Goal: Feedback & Contribution: Leave review/rating

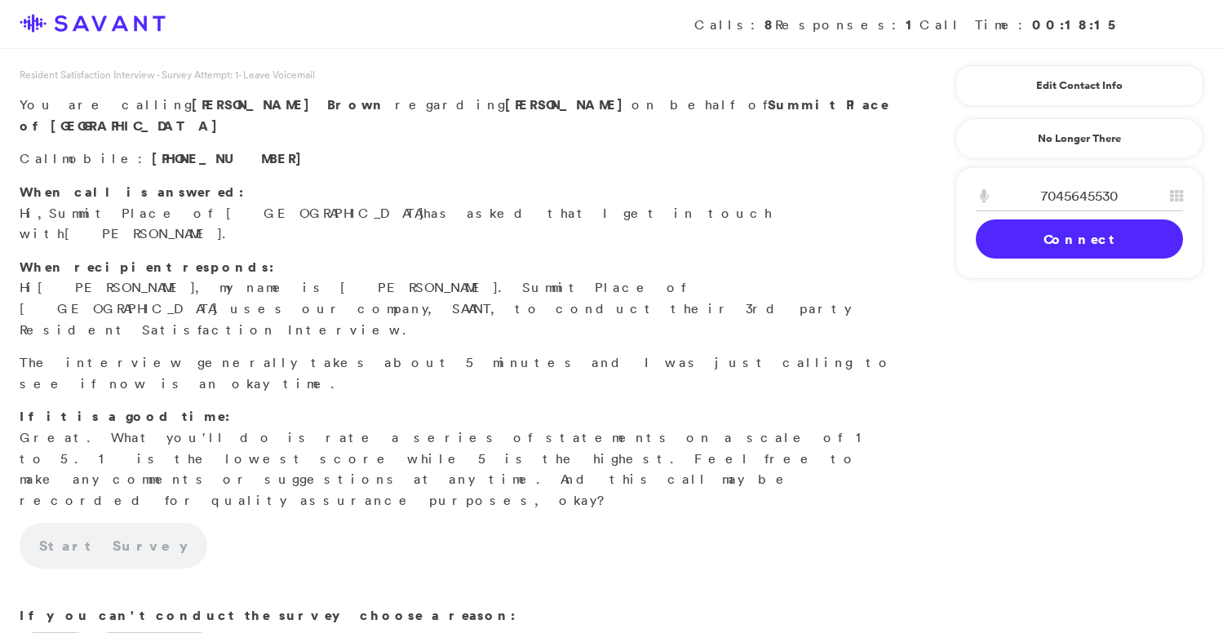
click at [1090, 238] on link "Connect" at bounding box center [1079, 239] width 207 height 39
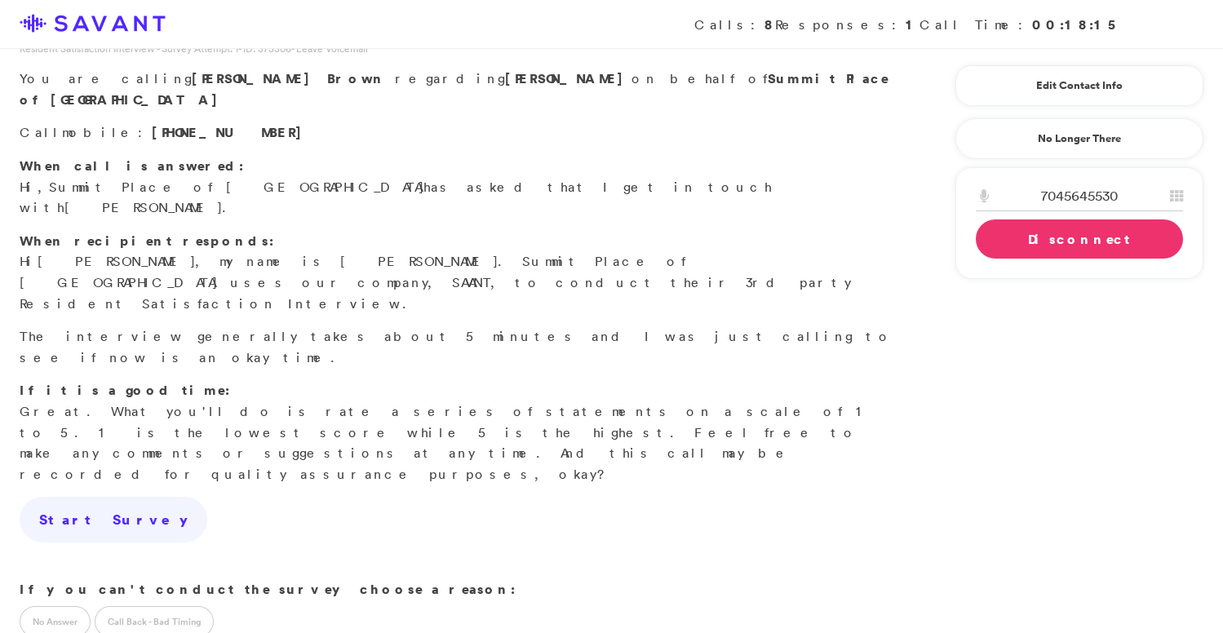
scroll to position [25, 0]
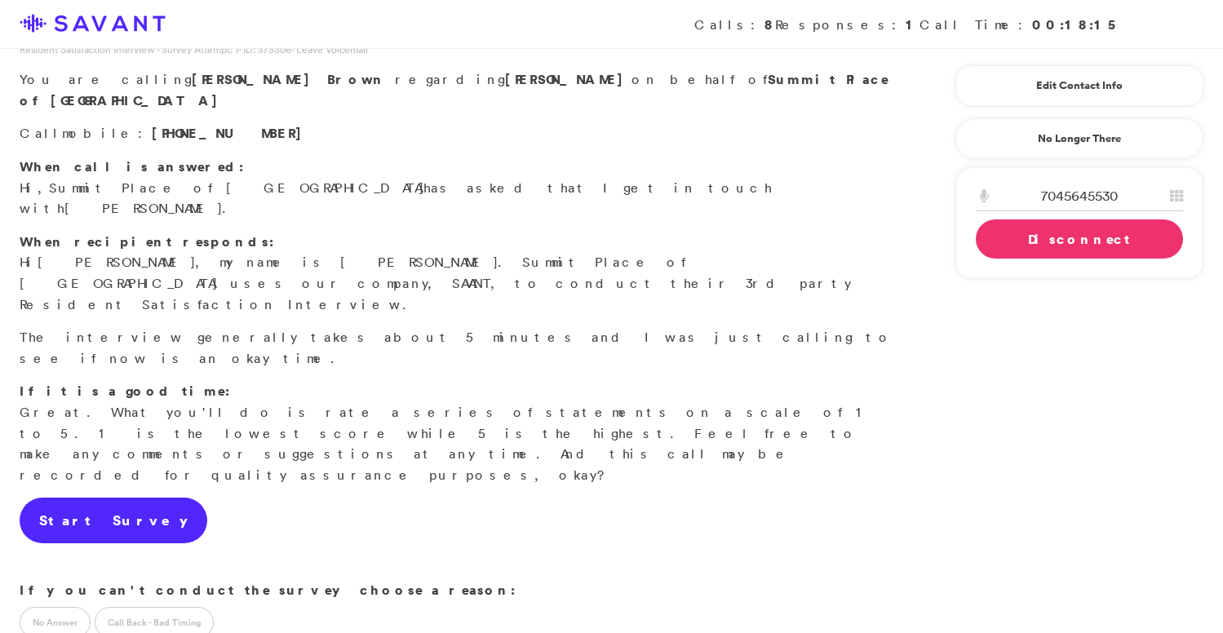
click at [94, 498] on link "Start Survey" at bounding box center [114, 521] width 188 height 46
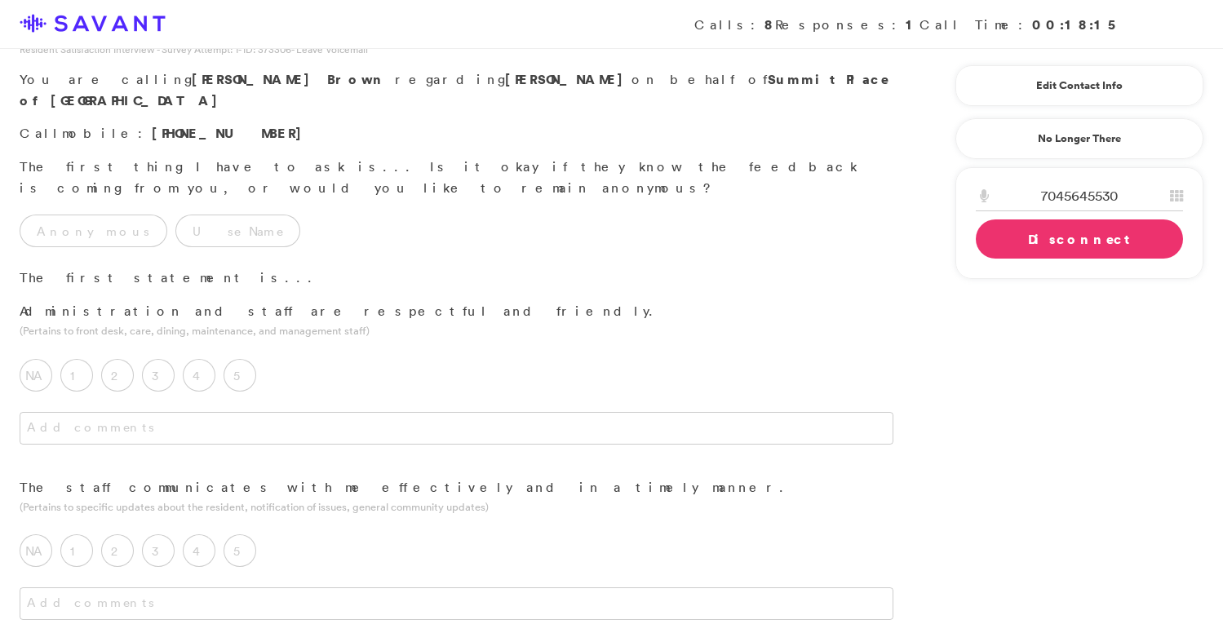
scroll to position [0, 0]
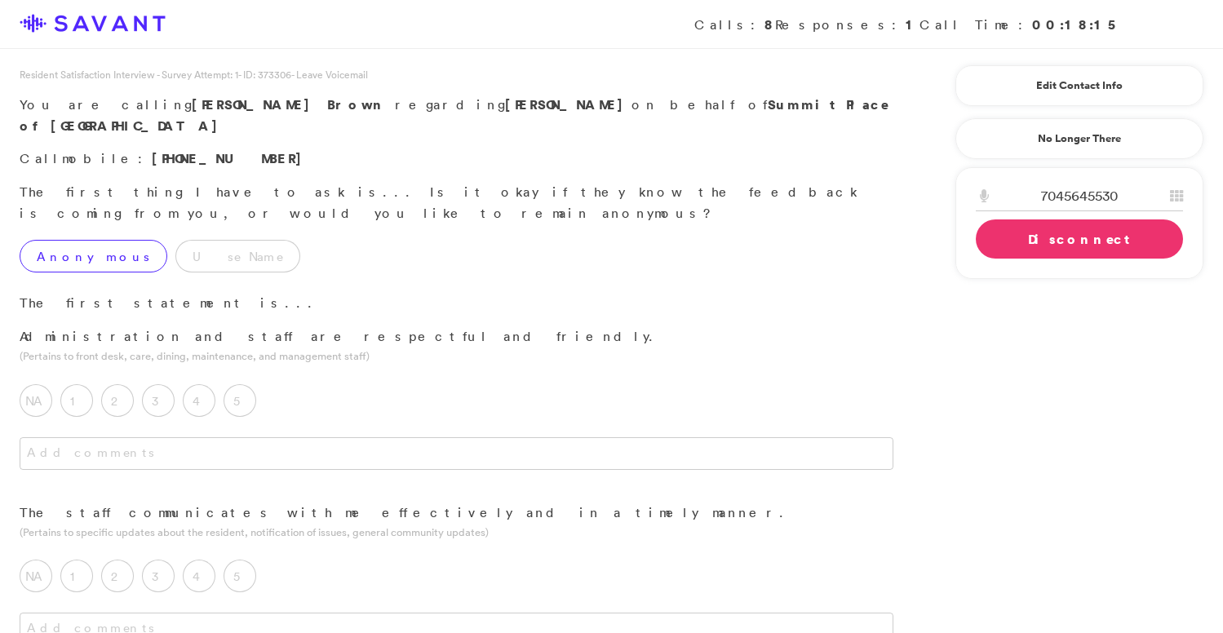
click at [74, 240] on label "Anonymous" at bounding box center [94, 256] width 148 height 33
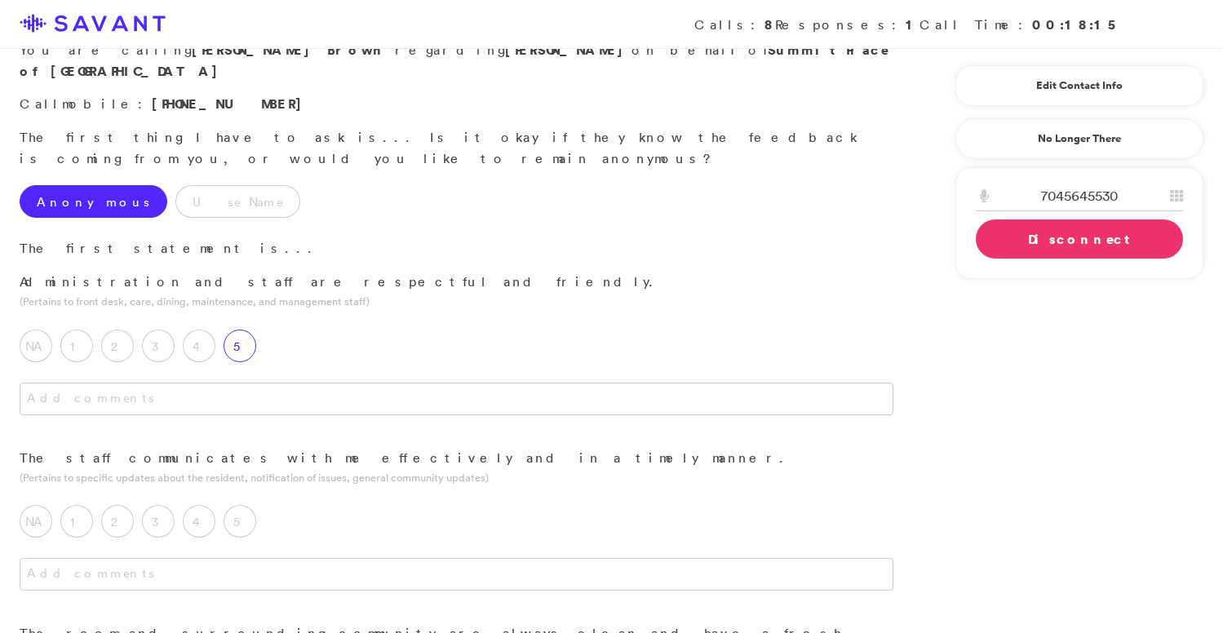
scroll to position [58, 0]
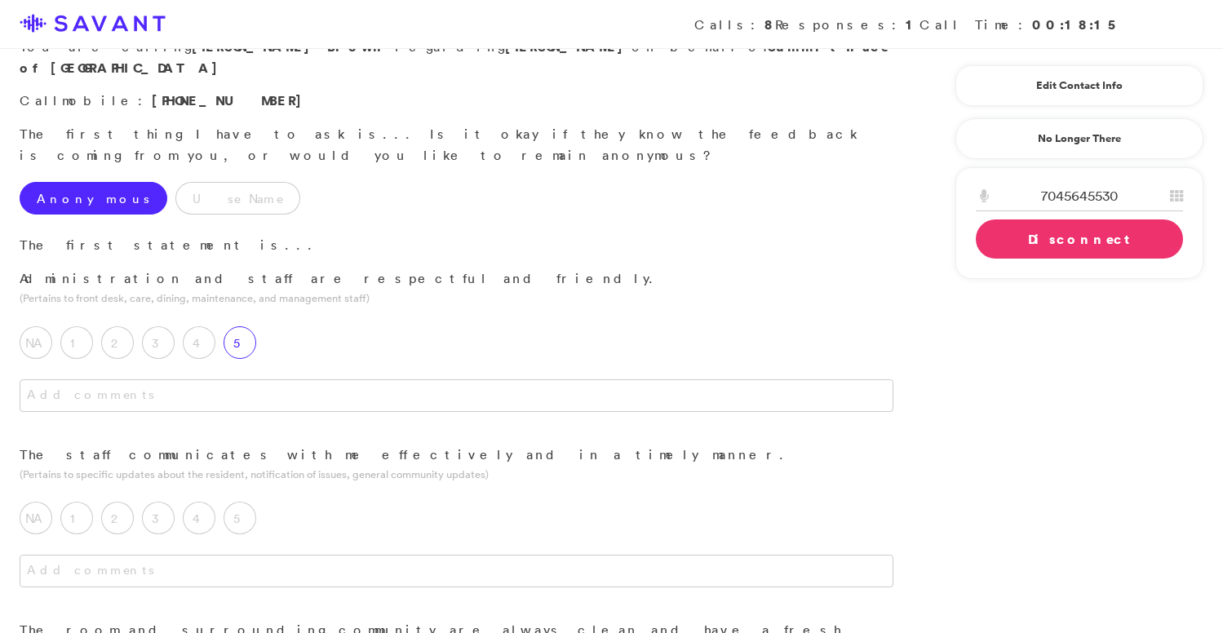
click at [229, 326] on div "5" at bounding box center [244, 346] width 41 height 41
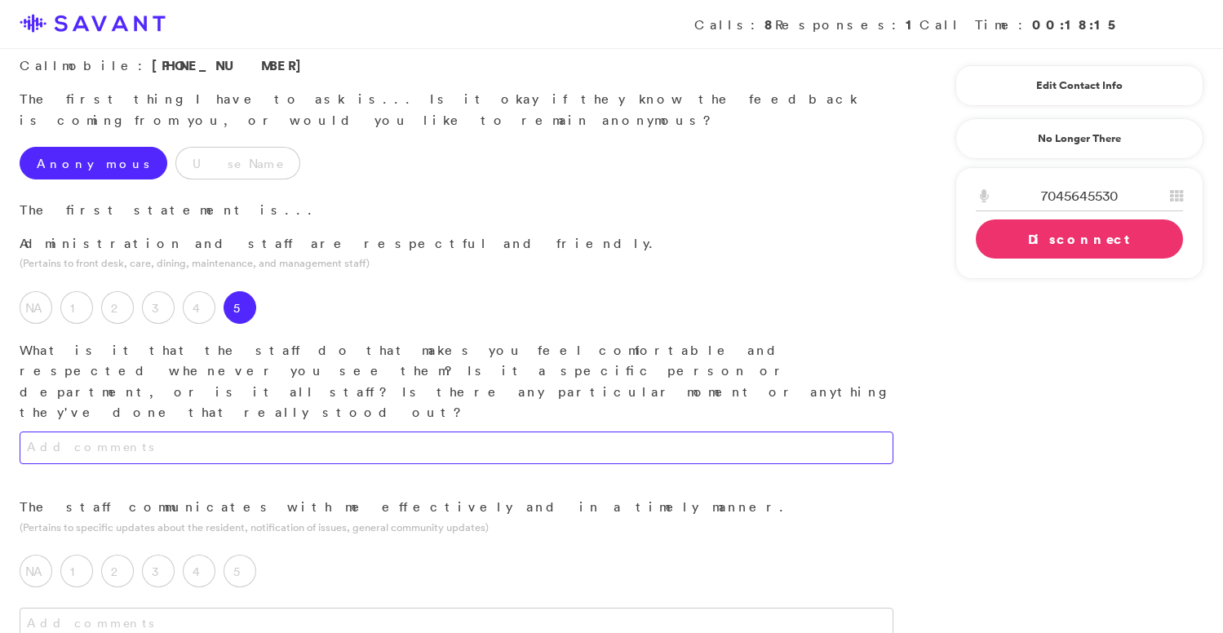
scroll to position [100, 0]
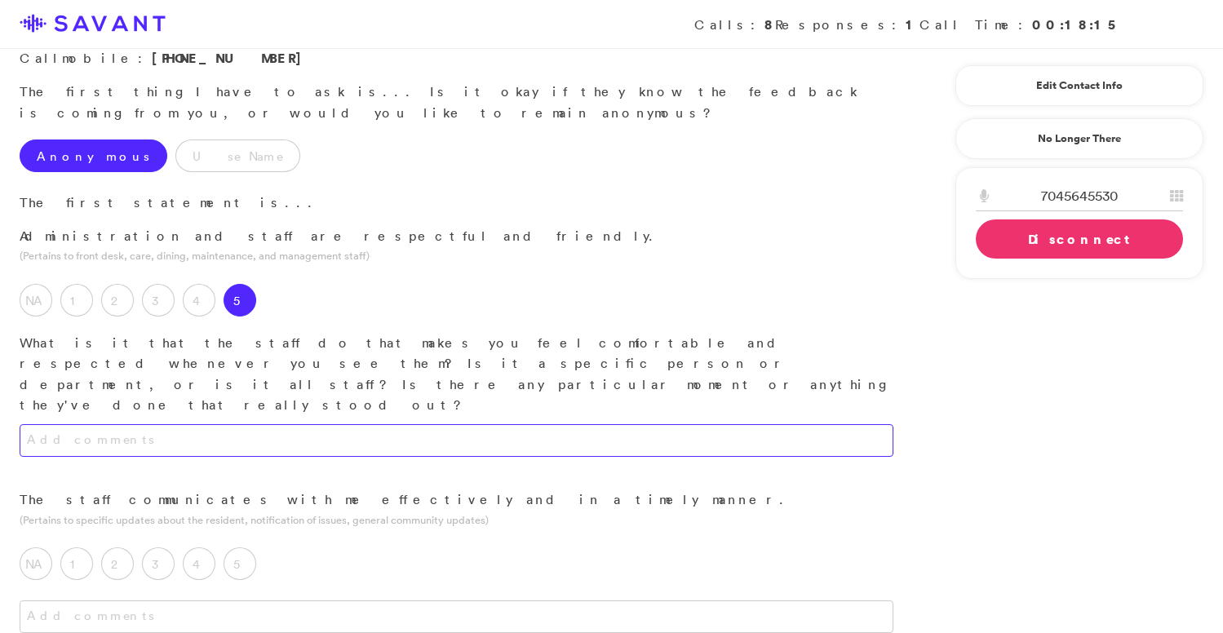
click at [323, 424] on textarea at bounding box center [457, 440] width 874 height 33
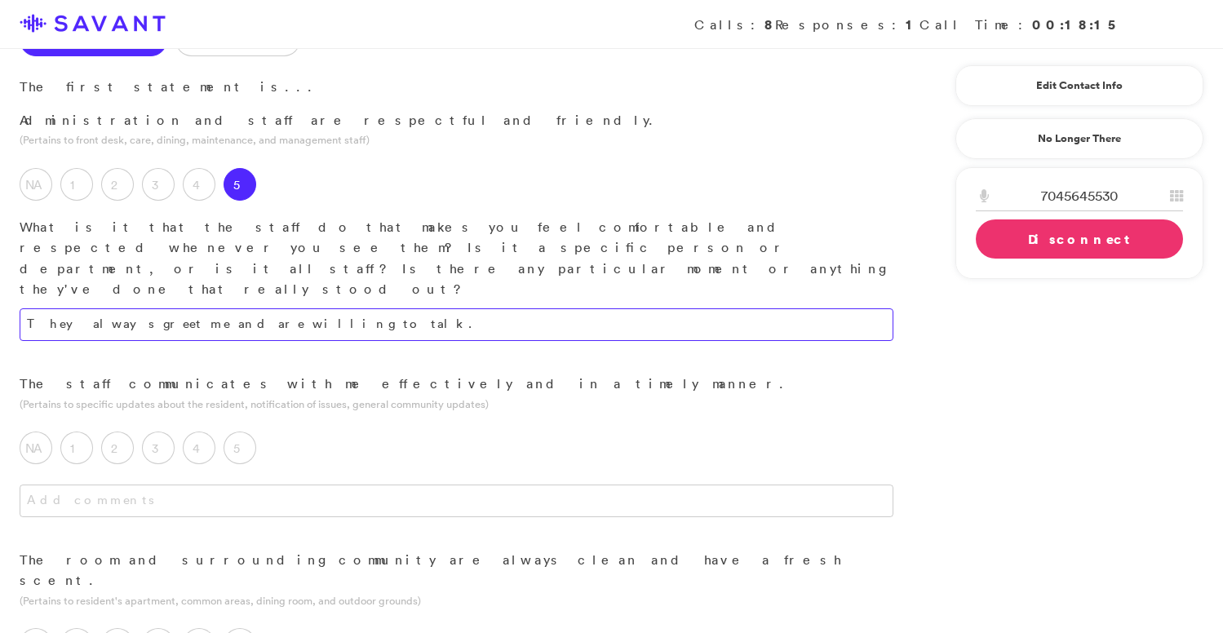
scroll to position [222, 0]
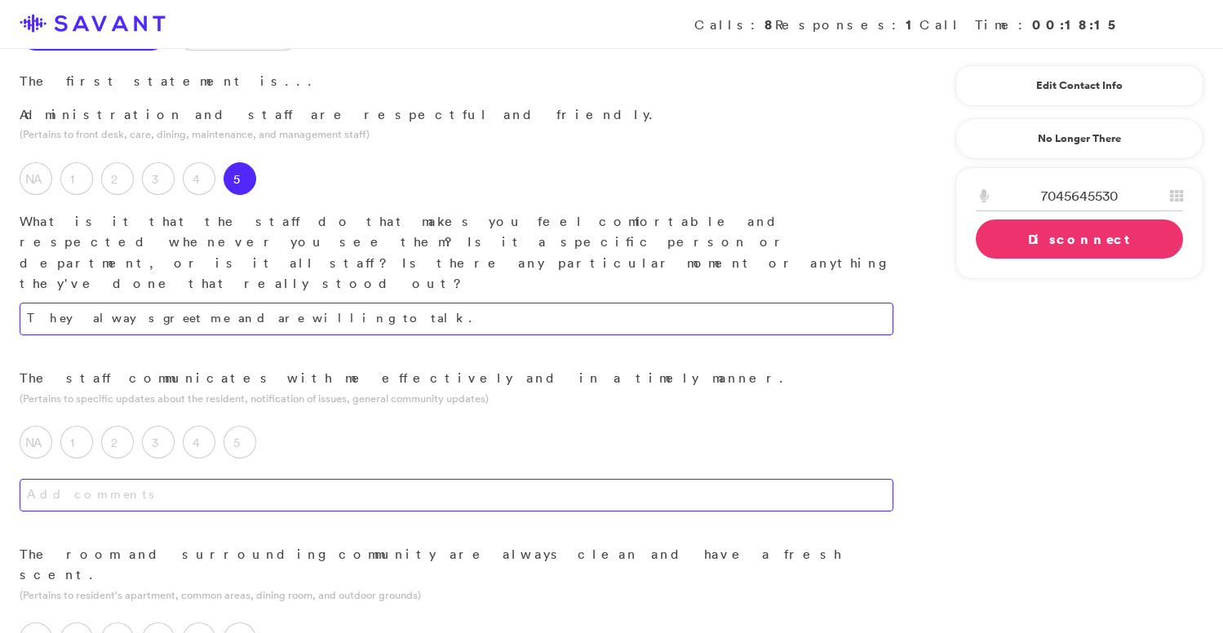
type textarea "They always greet me and are willing to talk."
click at [324, 479] on textarea at bounding box center [457, 495] width 874 height 33
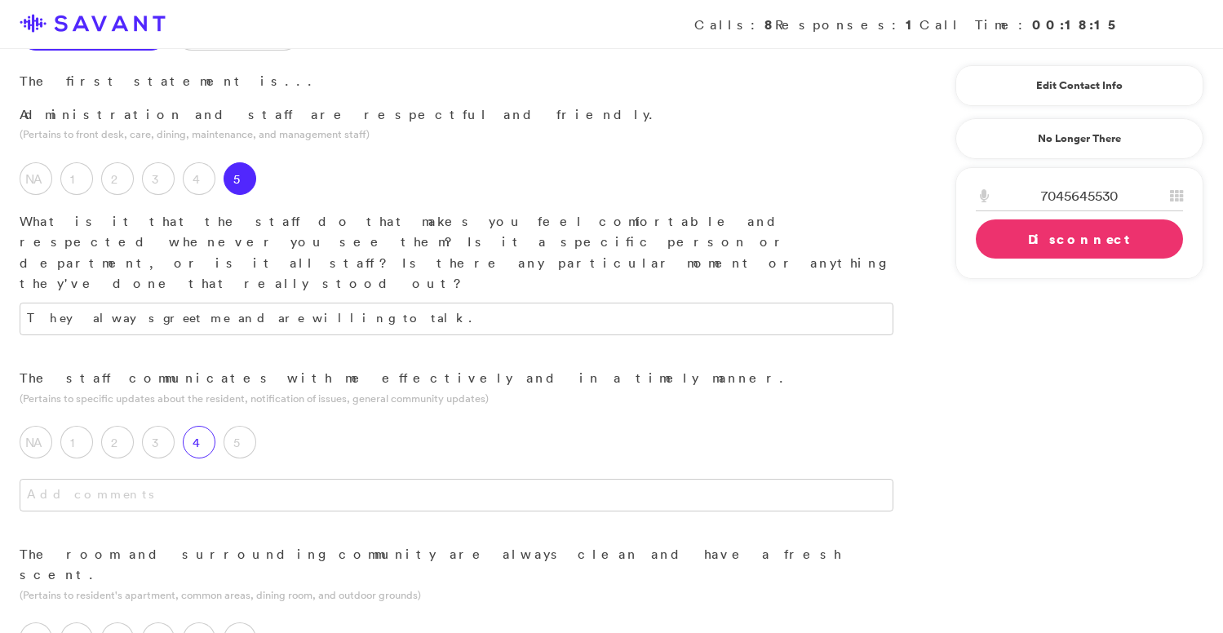
click at [202, 426] on label "4" at bounding box center [199, 442] width 33 height 33
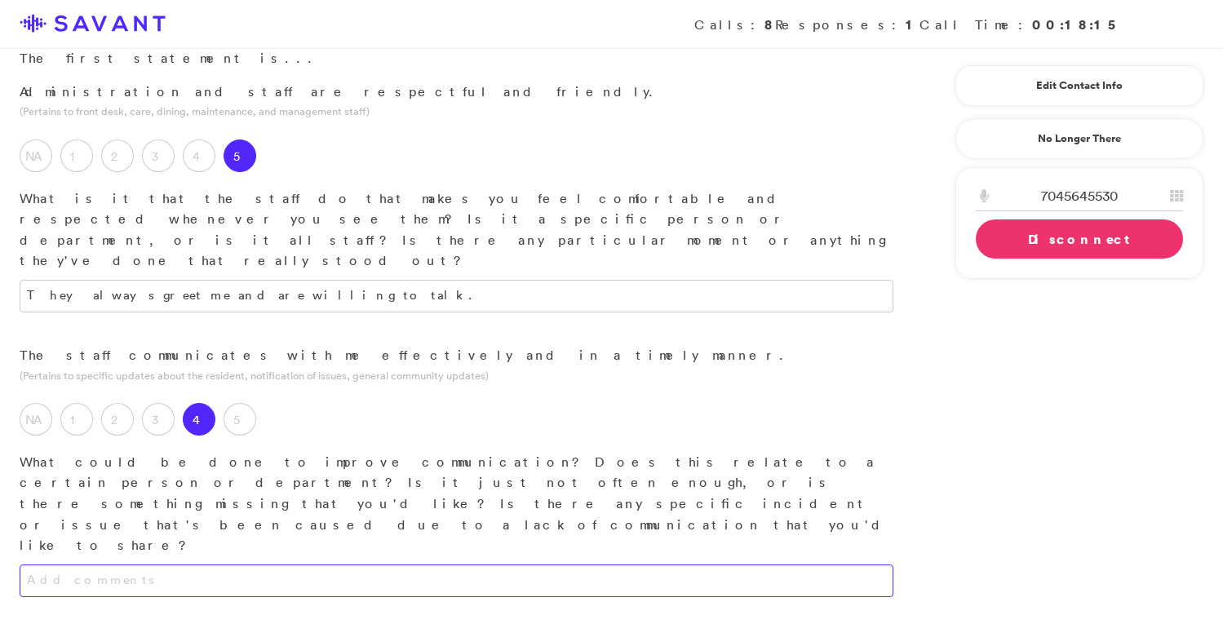
scroll to position [251, 0]
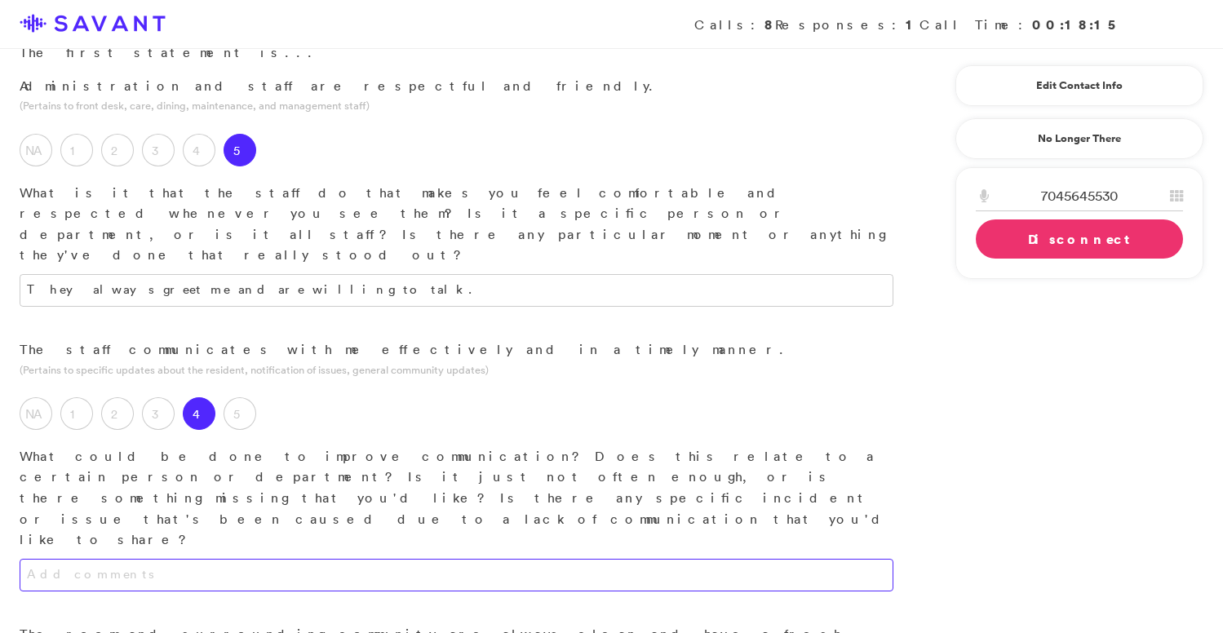
click at [246, 559] on textarea at bounding box center [457, 575] width 874 height 33
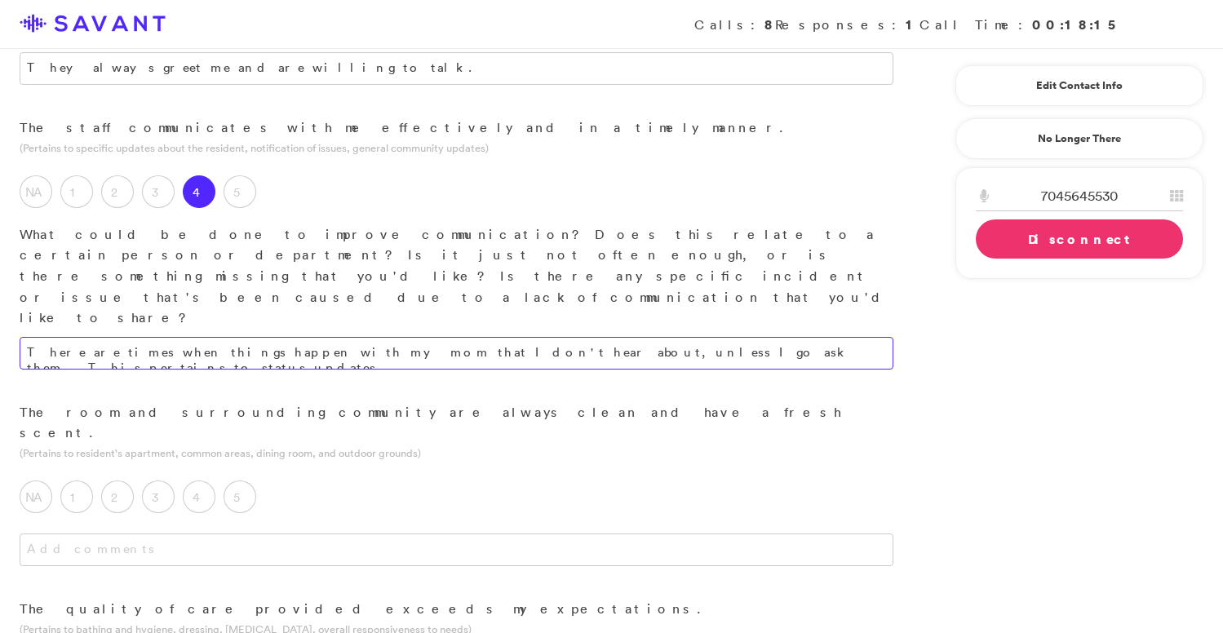
scroll to position [473, 0]
type textarea "There are times when things happen with my mom that I don't hear about, unless …"
click at [236, 480] on label "5" at bounding box center [240, 496] width 33 height 33
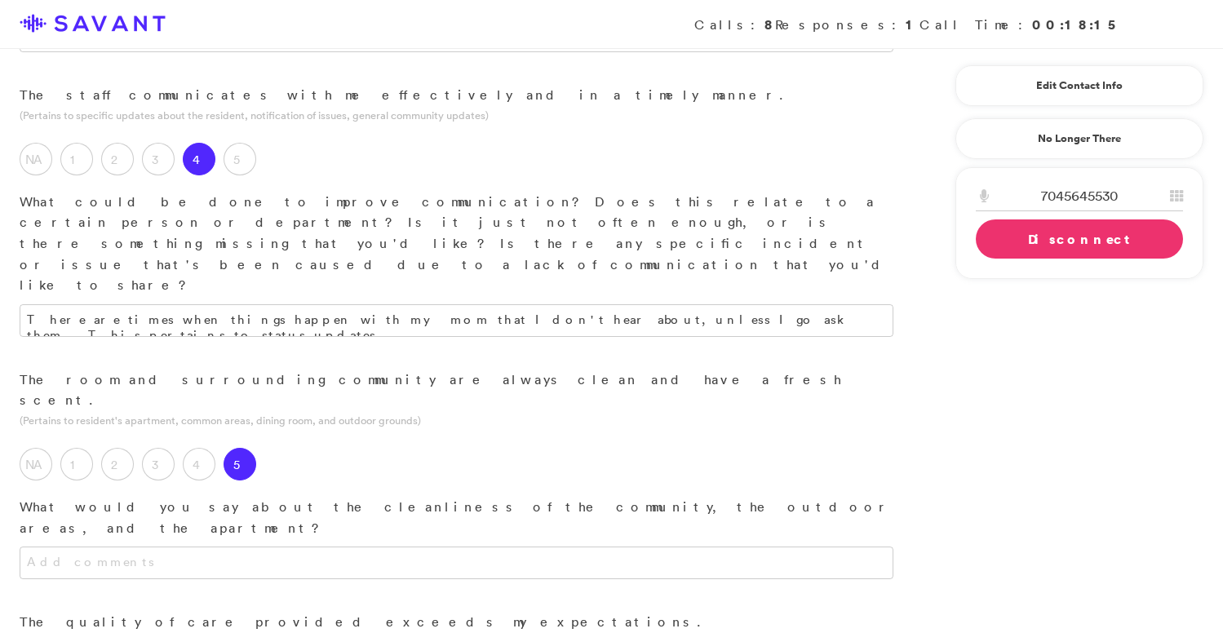
scroll to position [508, 0]
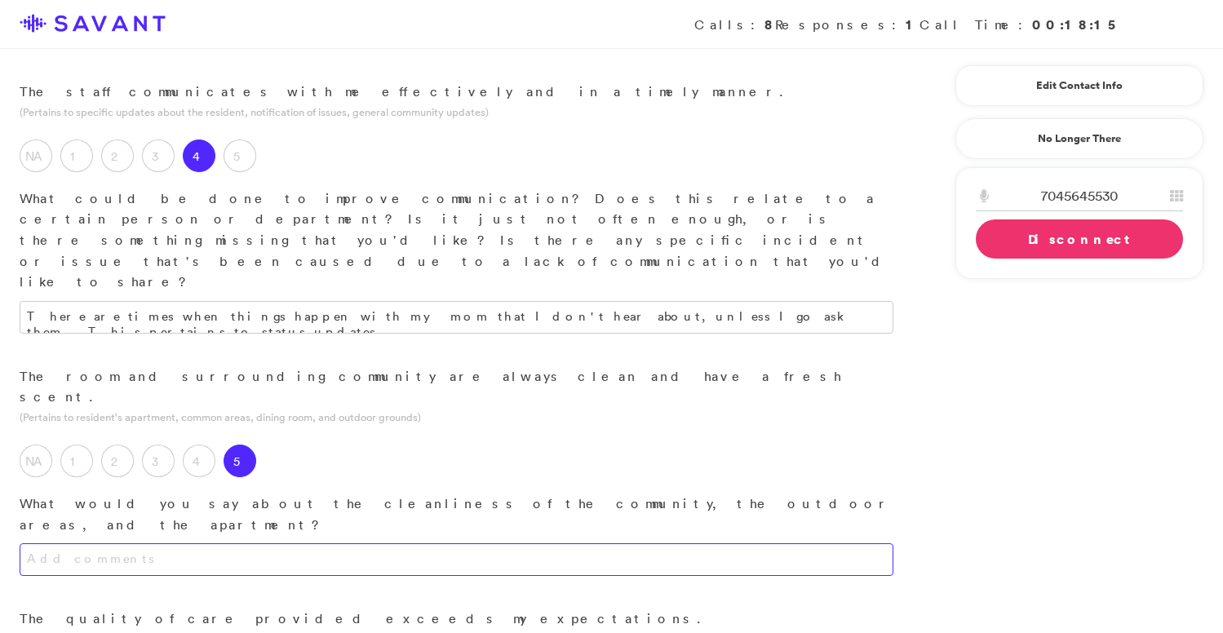
click at [312, 543] on textarea at bounding box center [457, 559] width 874 height 33
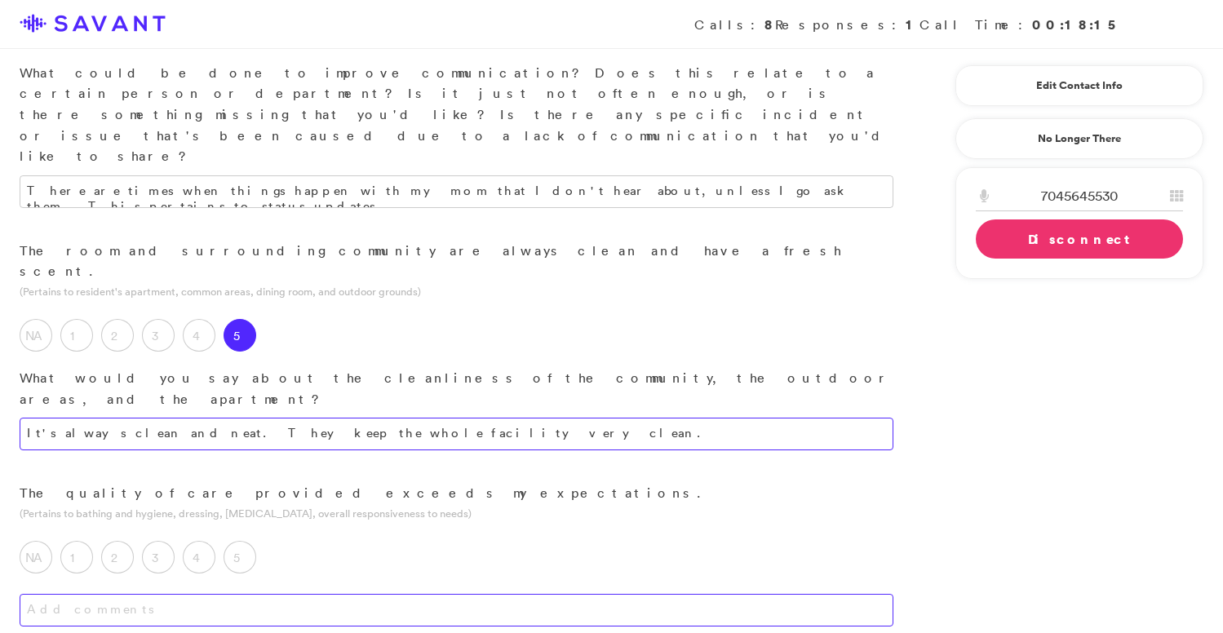
scroll to position [635, 0]
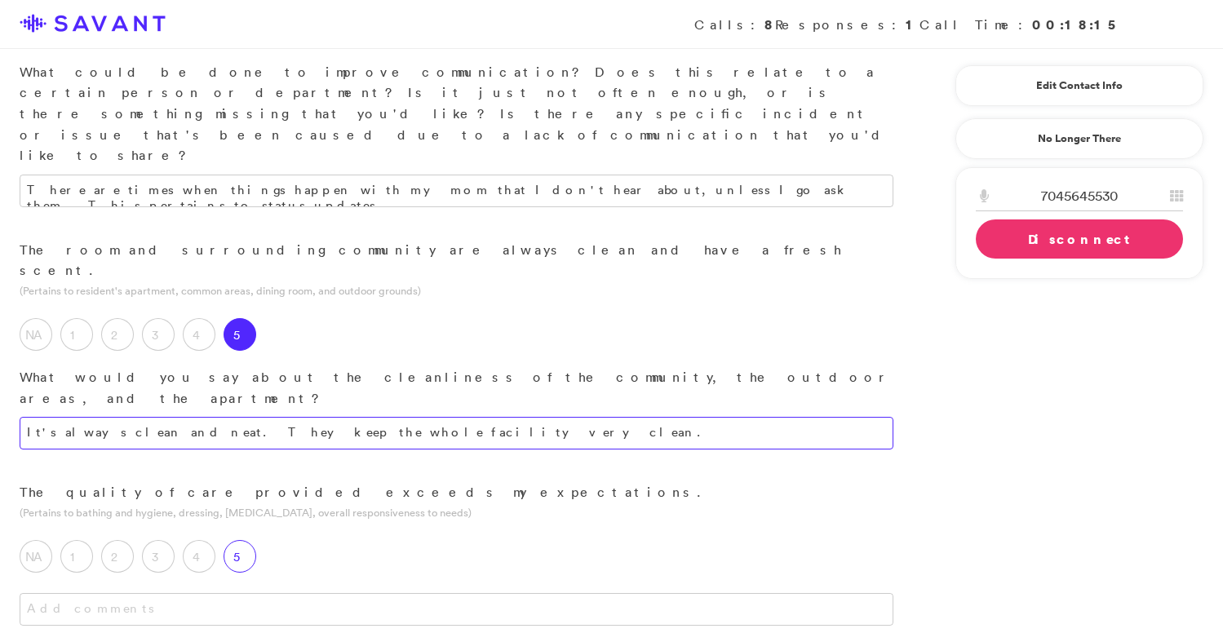
type textarea "It's always clean and neat. They keep the whole facility very clean."
click at [233, 540] on label "5" at bounding box center [240, 556] width 33 height 33
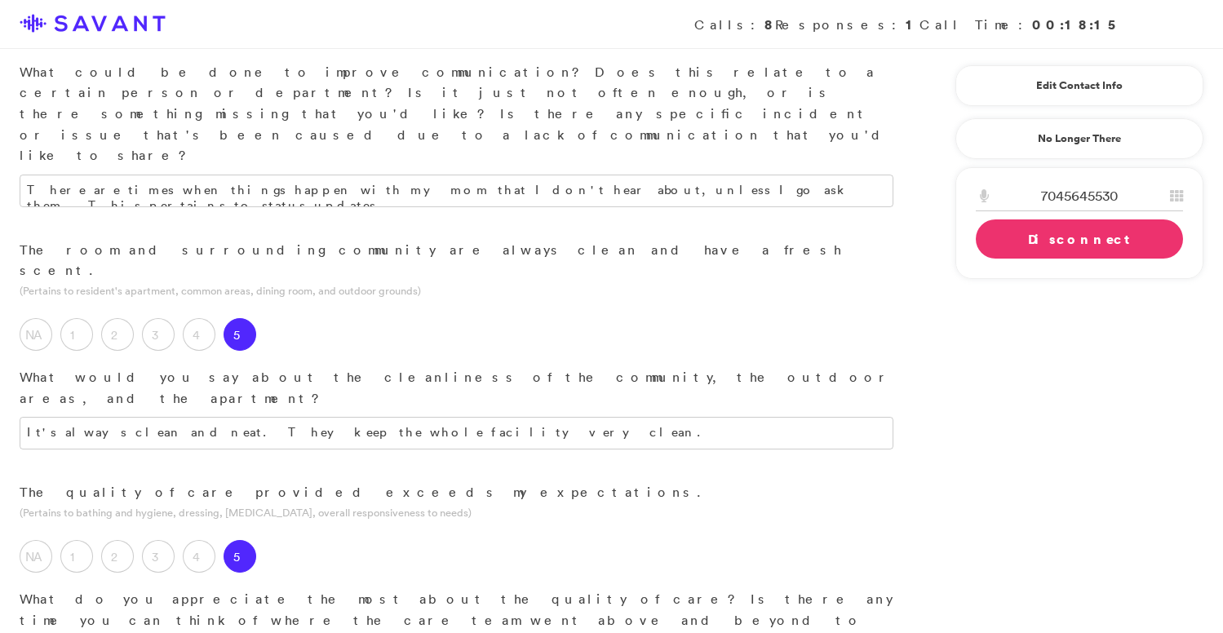
scroll to position [668, 0]
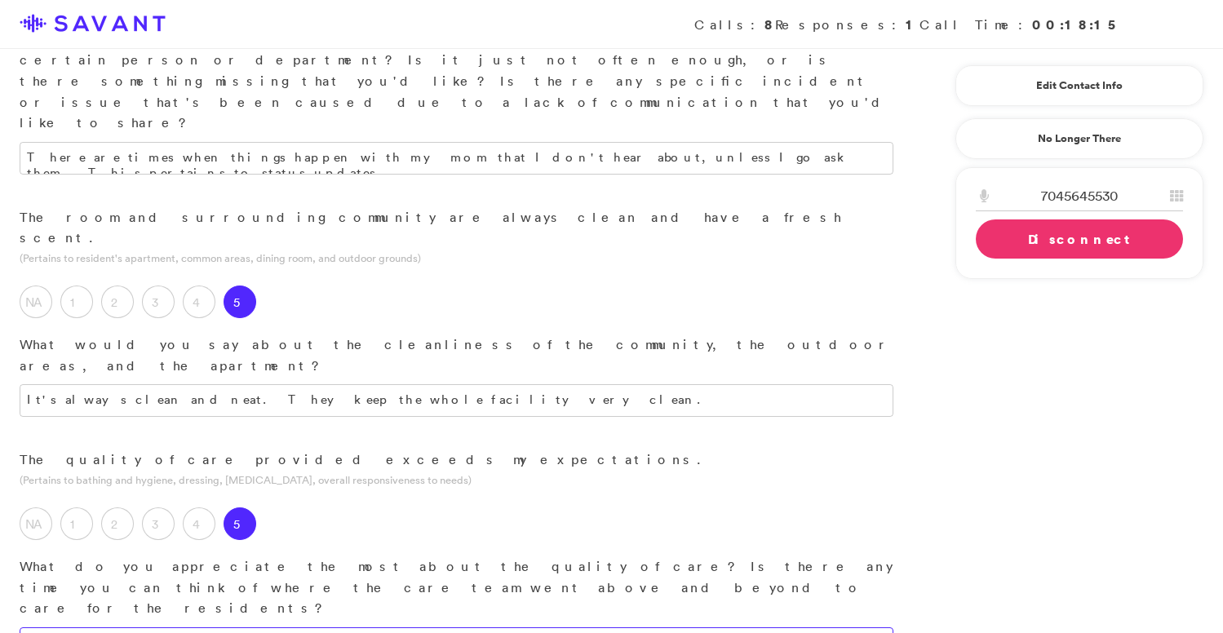
click at [282, 628] on textarea at bounding box center [457, 644] width 874 height 33
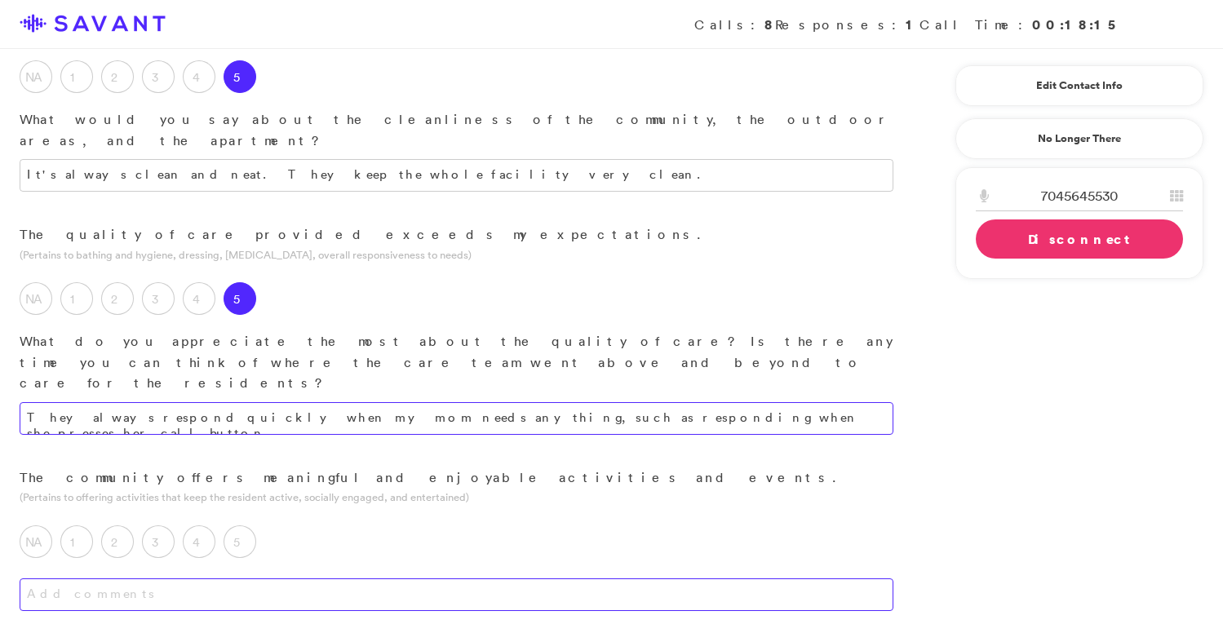
scroll to position [902, 0]
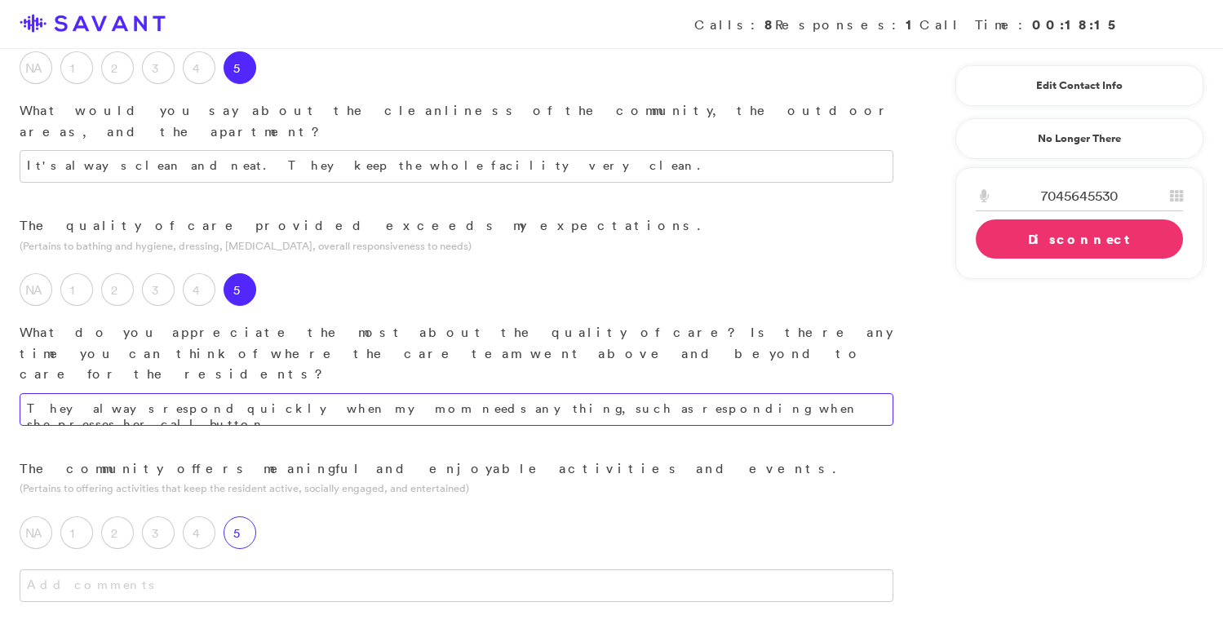
type textarea "They always respond quickly when my mom needs anything, such as responding when…"
click at [246, 517] on label "5" at bounding box center [240, 533] width 33 height 33
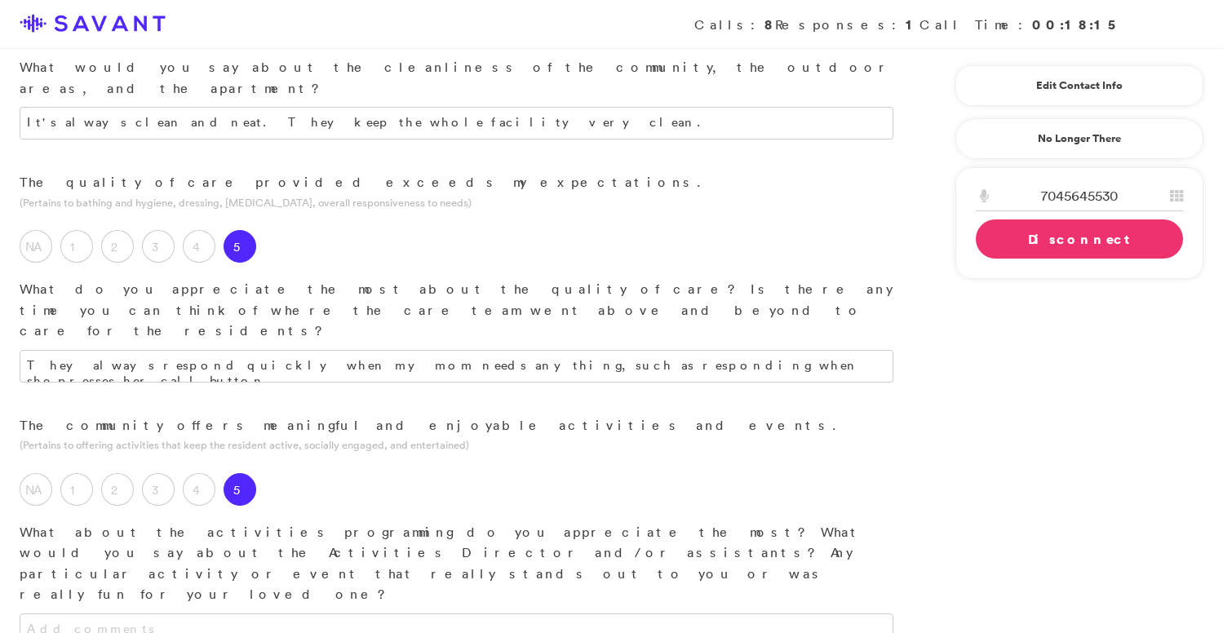
scroll to position [946, 0]
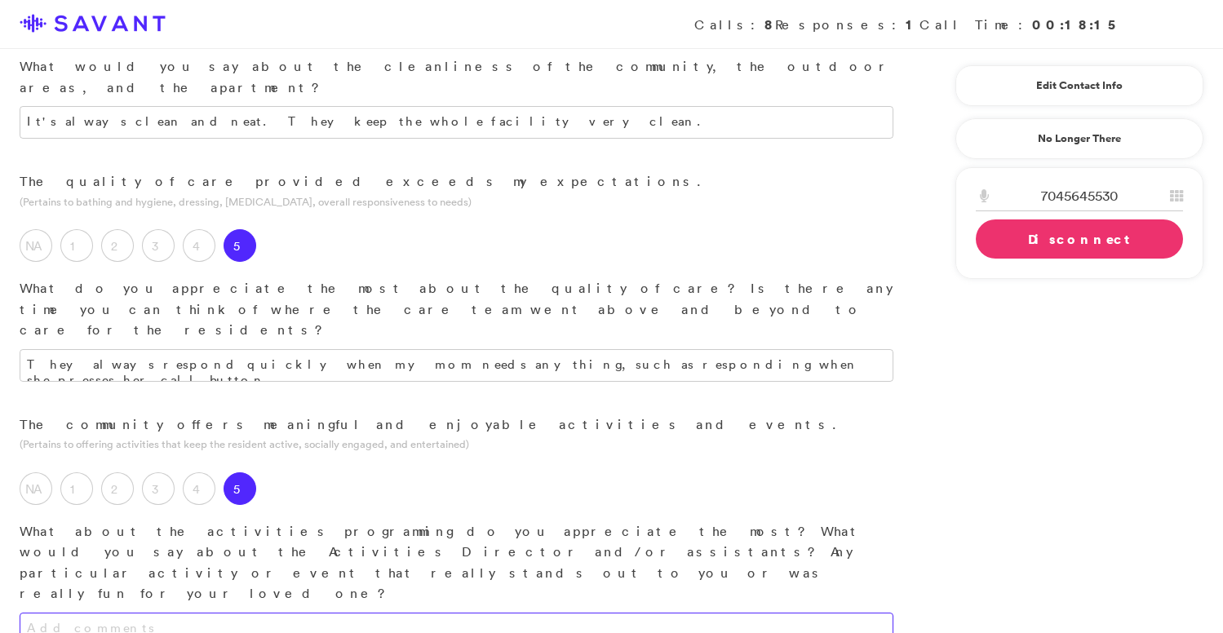
click at [289, 613] on textarea at bounding box center [457, 629] width 874 height 33
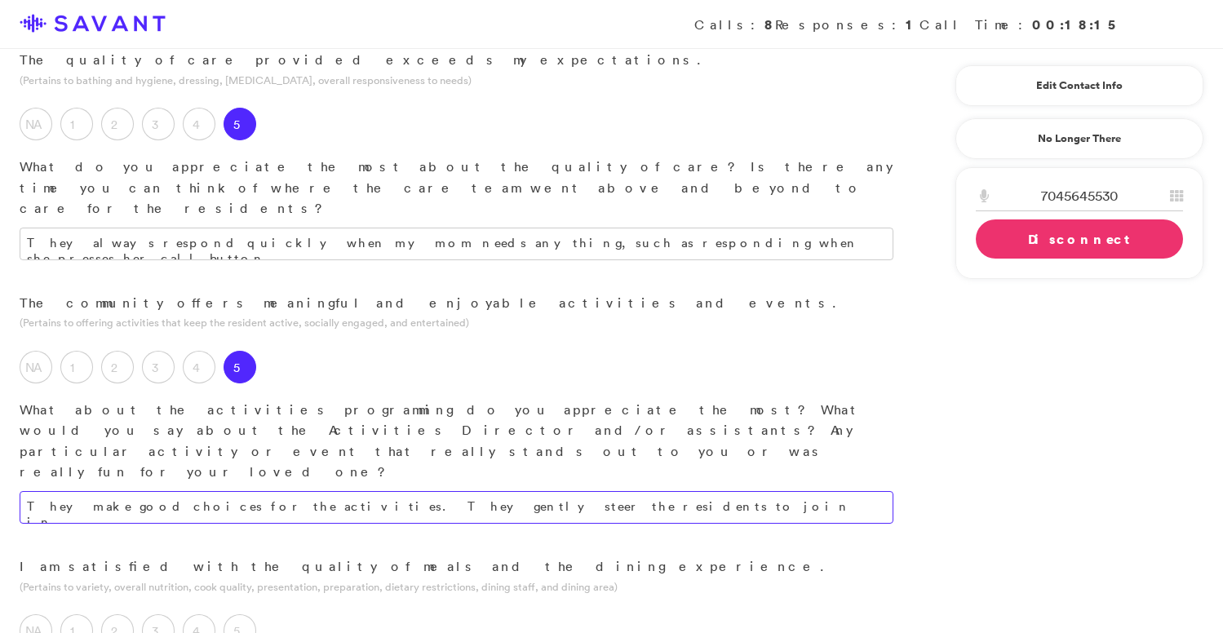
scroll to position [1078, 0]
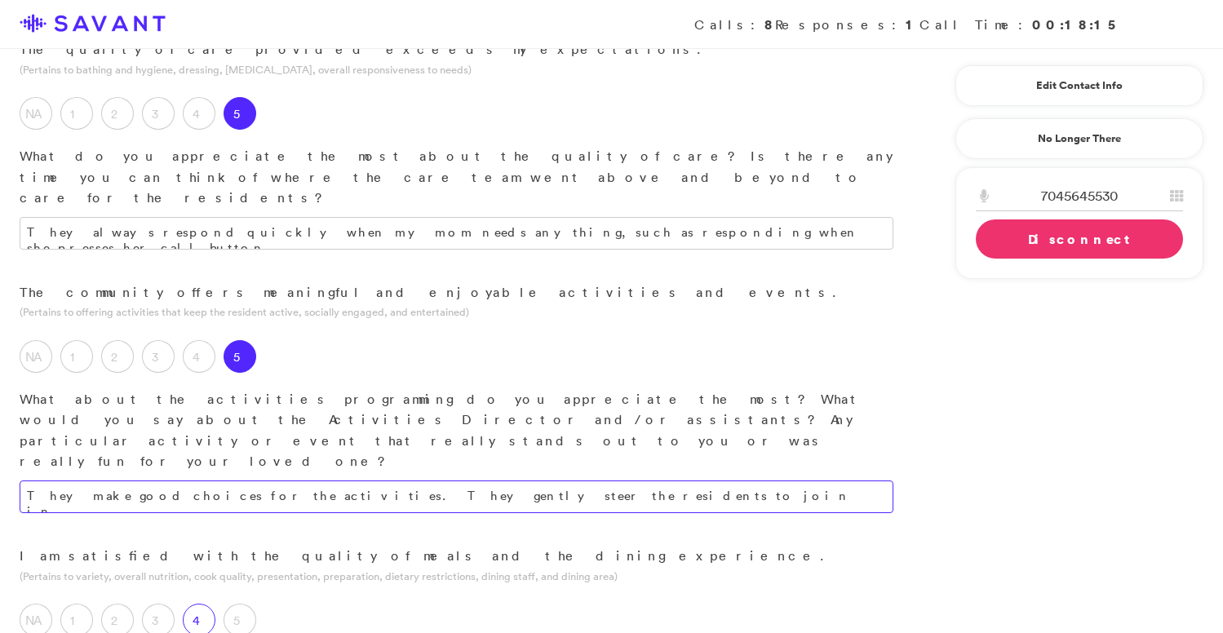
type textarea "They make good choices for the activities. They gently steer the residents to j…"
click at [215, 604] on div "4" at bounding box center [203, 624] width 41 height 41
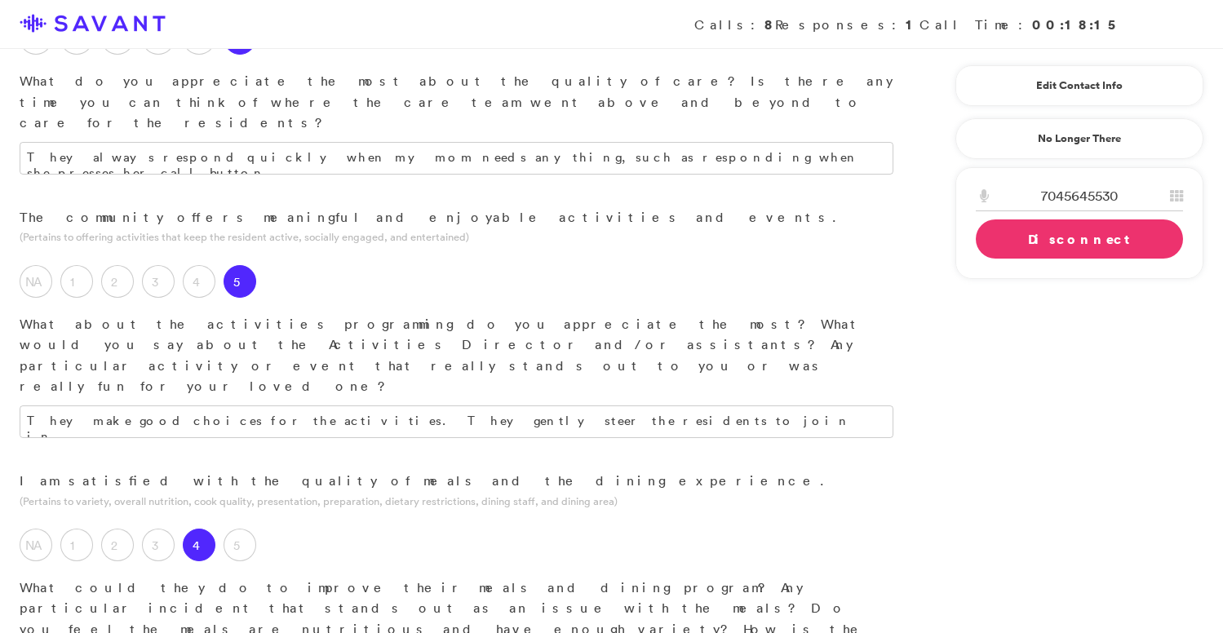
scroll to position [1155, 0]
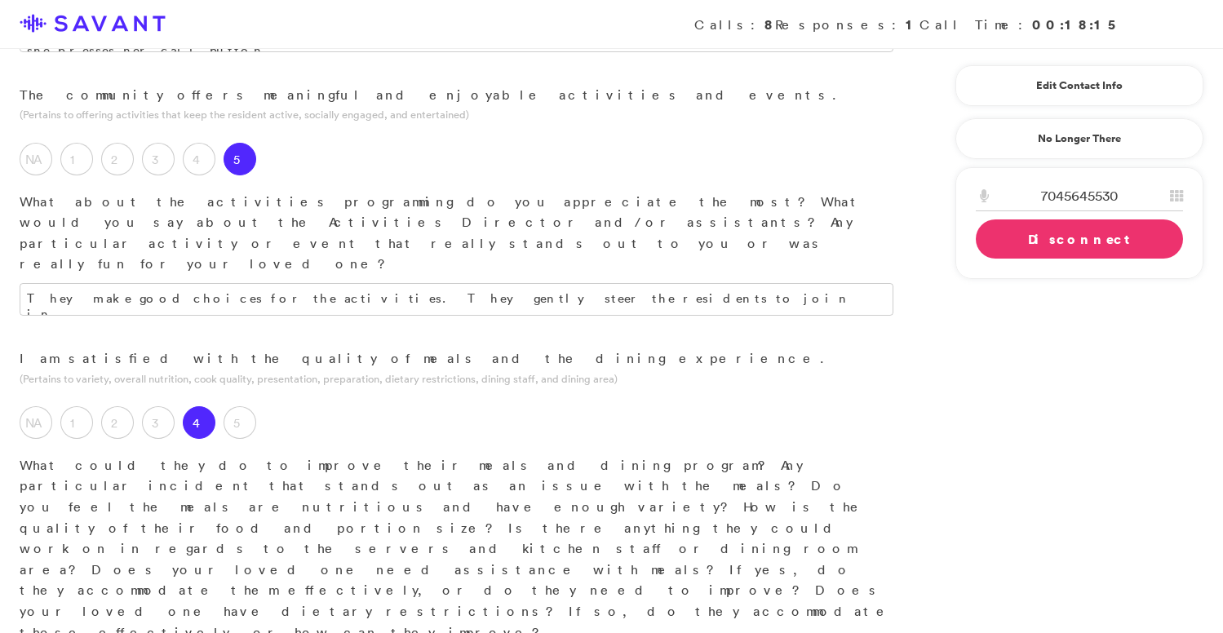
scroll to position [1292, 0]
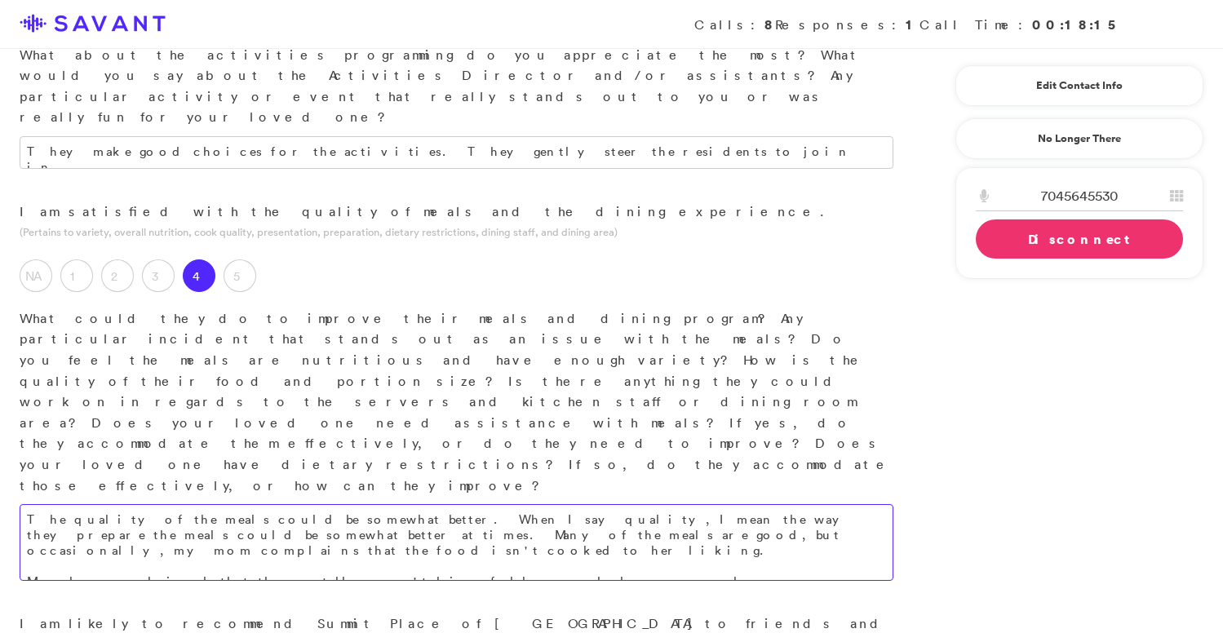
scroll to position [1423, 0]
type textarea "The quality of the meals could be somewhat better. When I say quality, I mean t…"
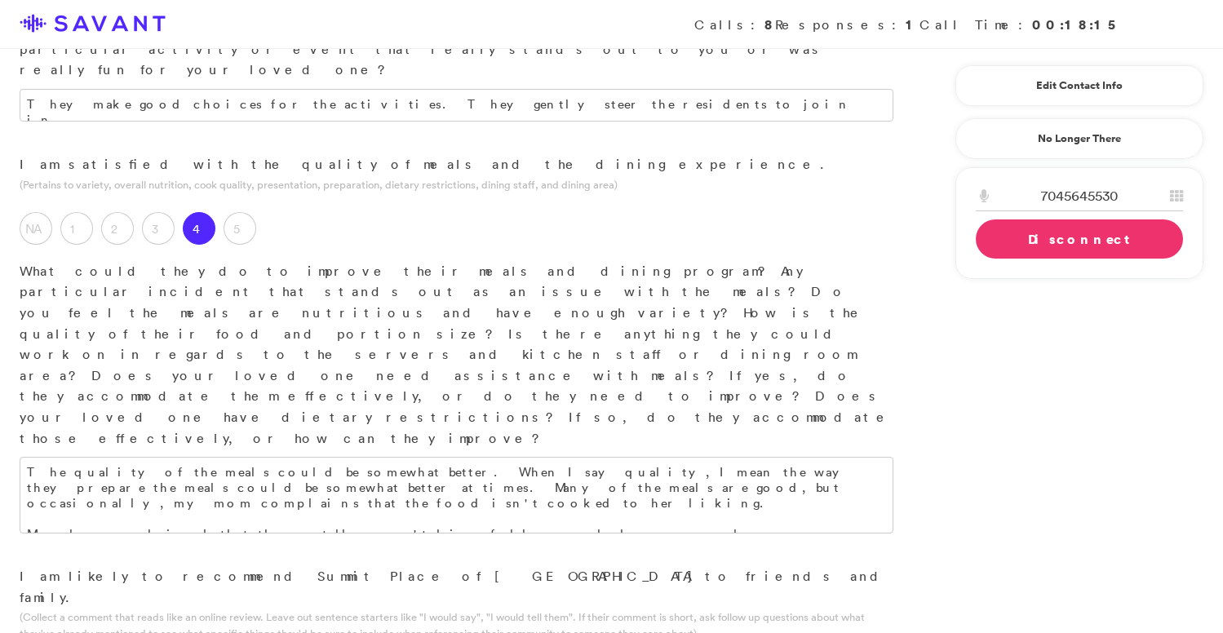
scroll to position [1506, 0]
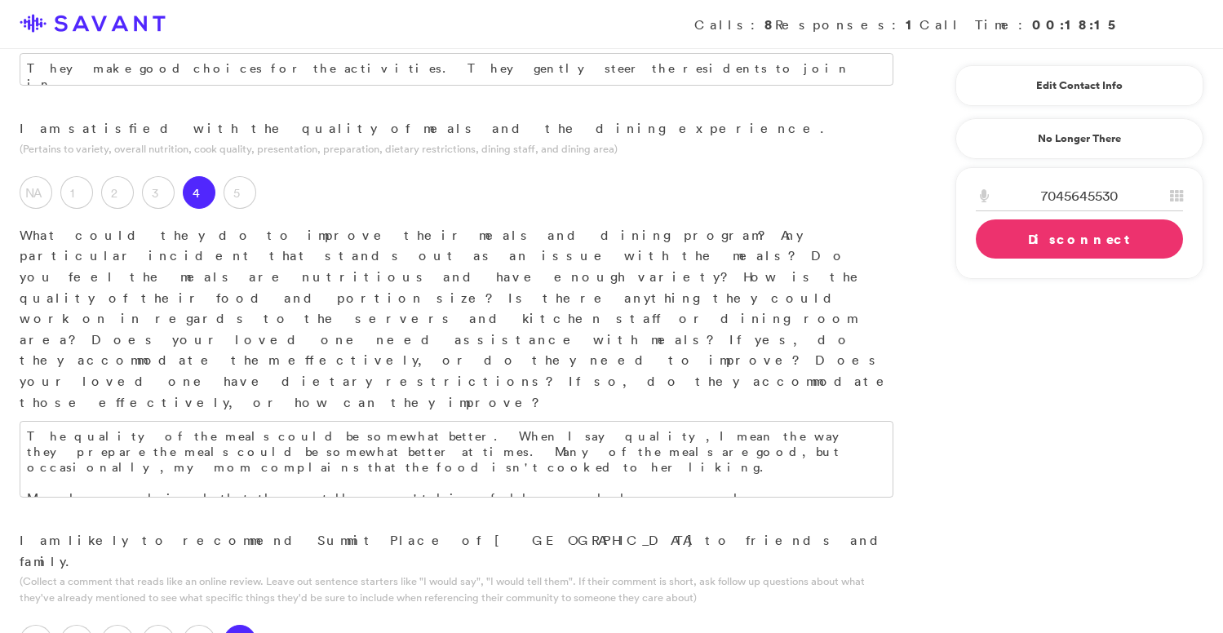
type textarea "This is a high-quality assisted living facility, and everyone is very professio…"
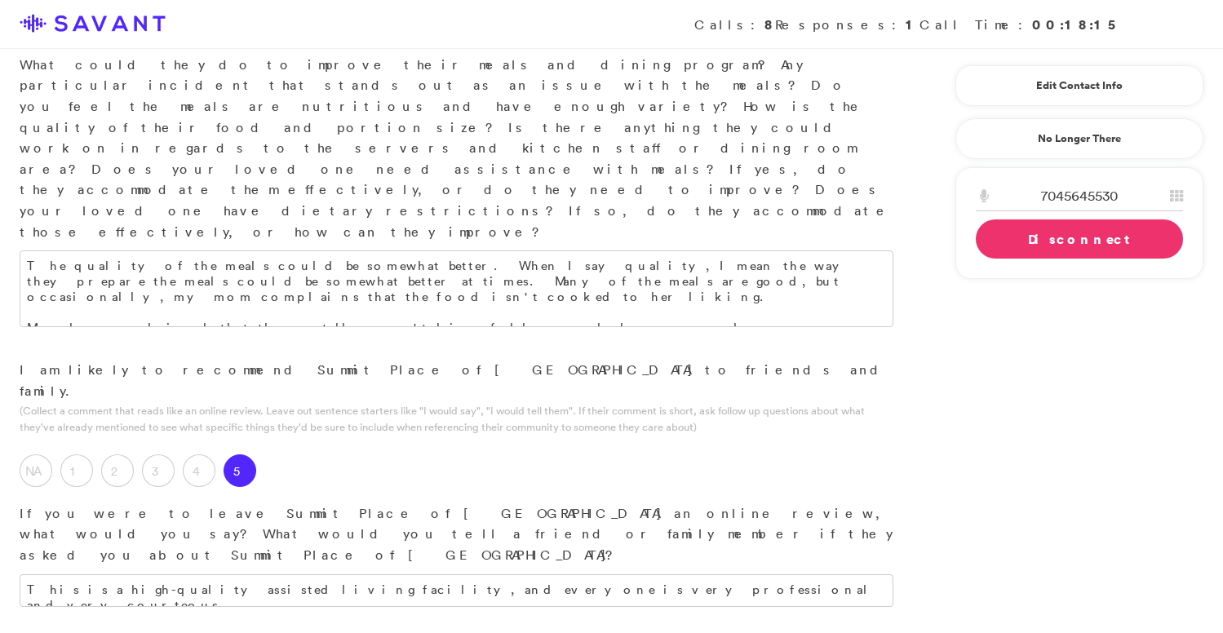
scroll to position [1679, 0]
drag, startPoint x: 779, startPoint y: 282, endPoint x: 703, endPoint y: 282, distance: 75.9
type textarea "I like the fact that the folks who work there are all really nice to my mom. Th…"
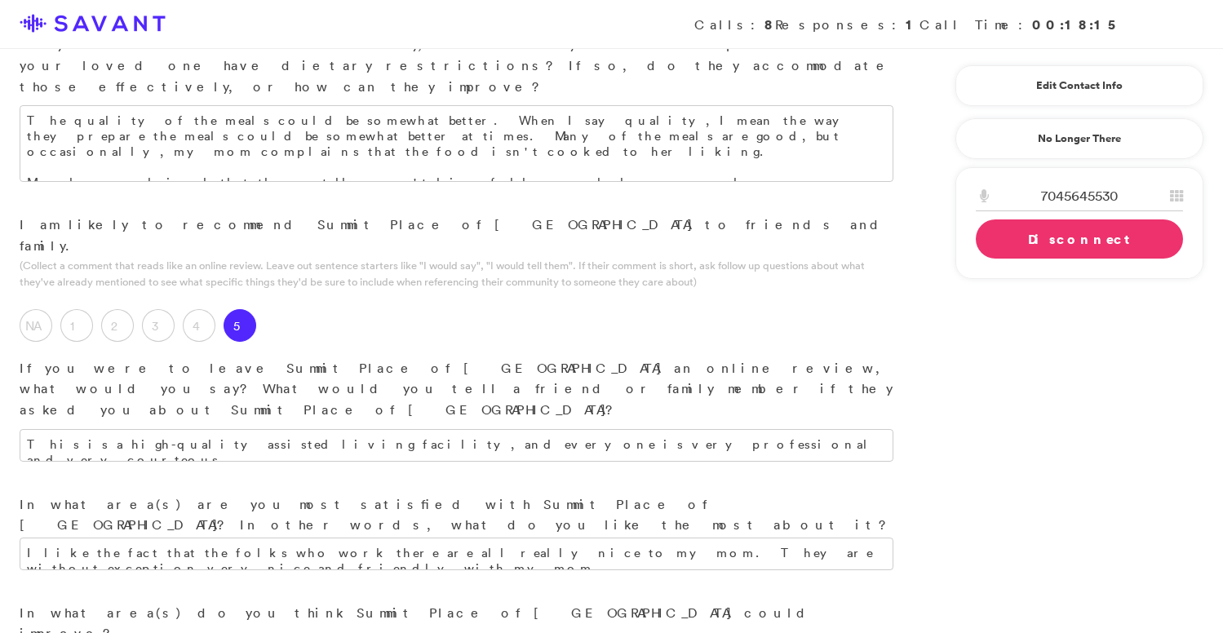
scroll to position [1822, 0]
type textarea "More parking. I wish the front door were open earlier and later. They keep the …"
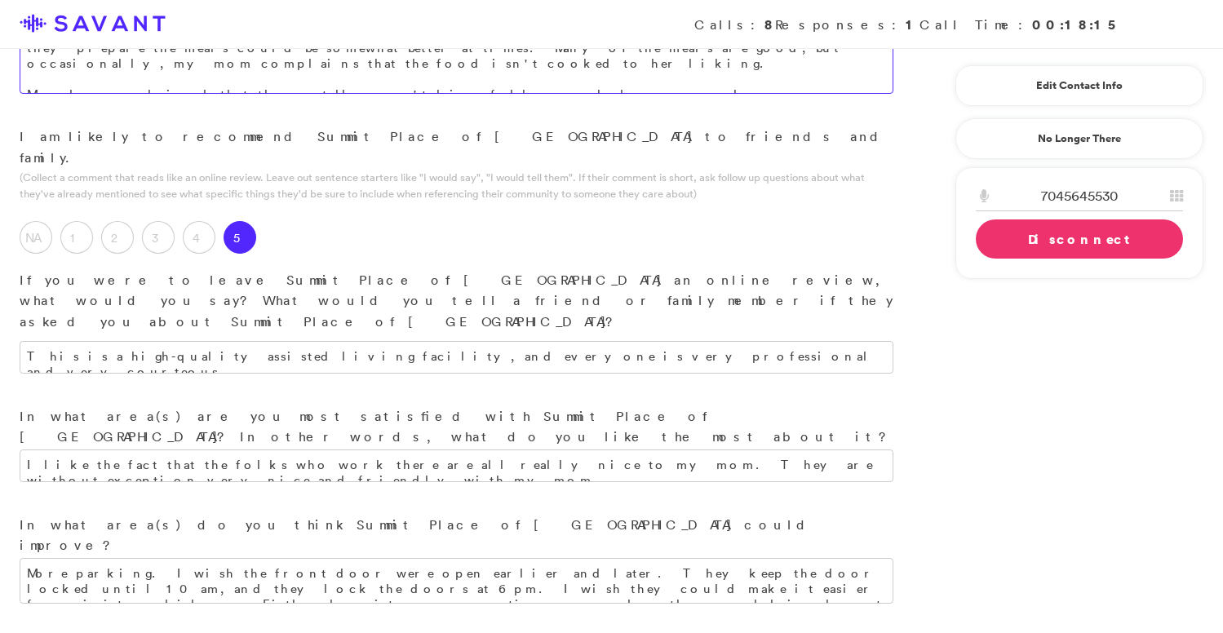
scroll to position [1976, 0]
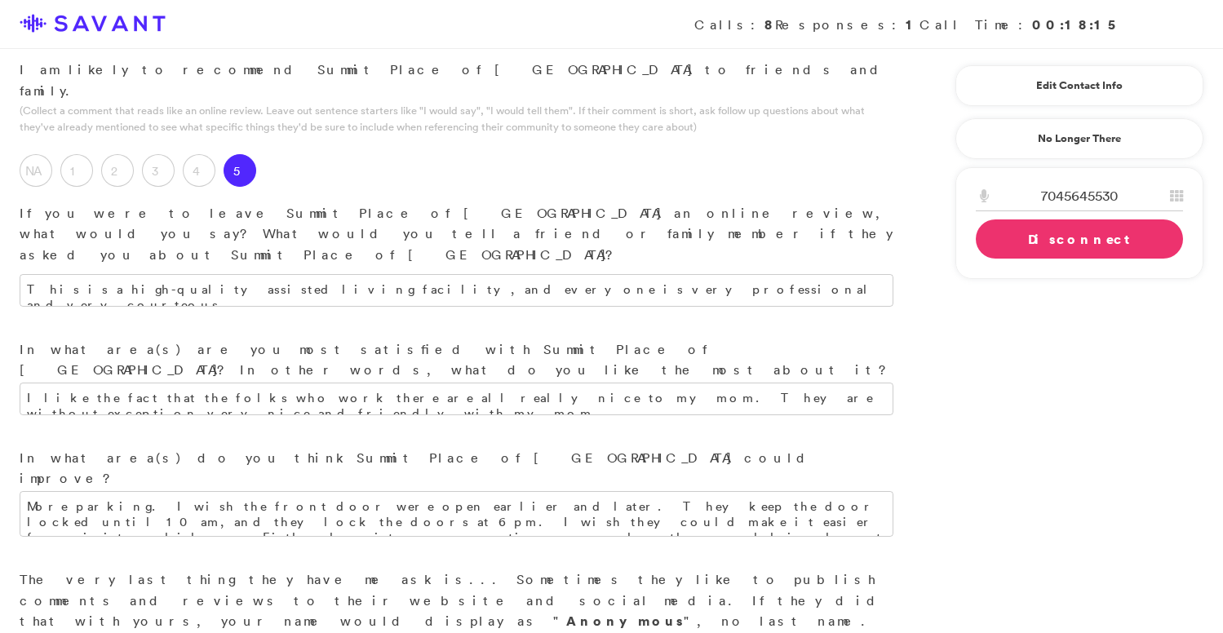
click at [1032, 249] on link "Disconnect" at bounding box center [1079, 239] width 207 height 39
